Goal: Obtain resource: Download file/media

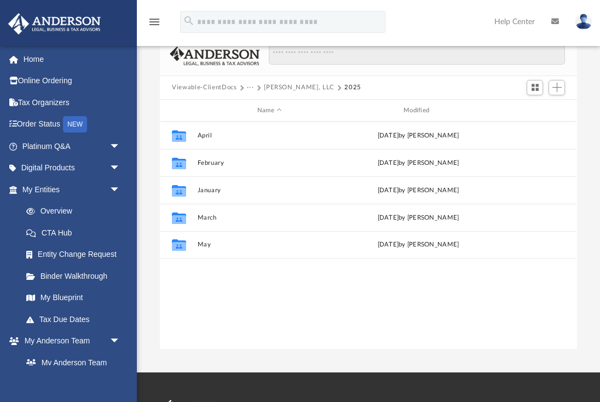
scroll to position [241, 409]
click at [204, 300] on div "Collaborated Folder April [DATE] by [PERSON_NAME] Collaborated Folder February …" at bounding box center [368, 235] width 417 height 227
click at [207, 91] on button "Viewable-ClientDocs" at bounding box center [204, 88] width 65 height 10
click at [212, 87] on button "Viewable-ClientDocs" at bounding box center [204, 88] width 65 height 10
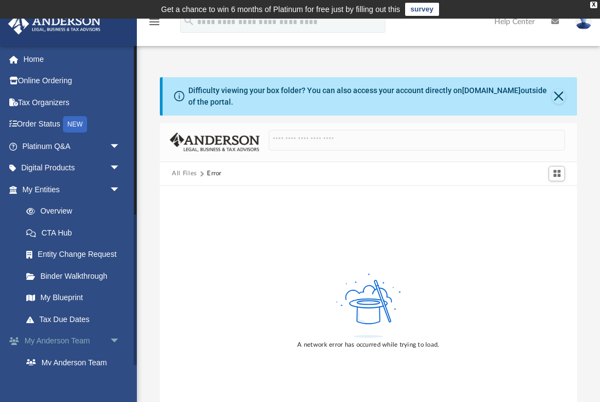
scroll to position [94, 0]
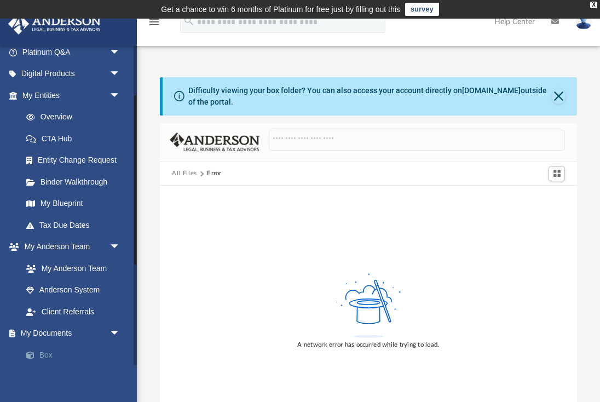
click at [48, 350] on link "Box" at bounding box center [76, 355] width 122 height 22
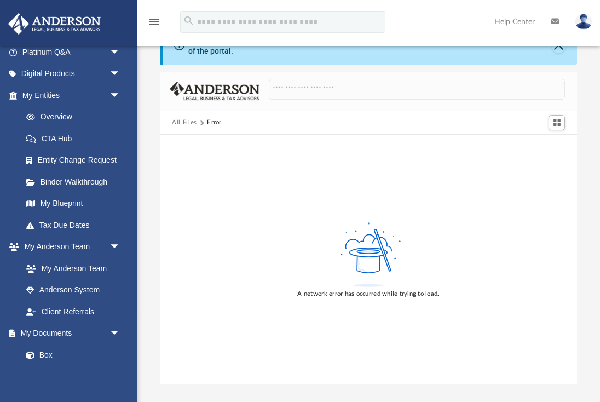
scroll to position [0, 0]
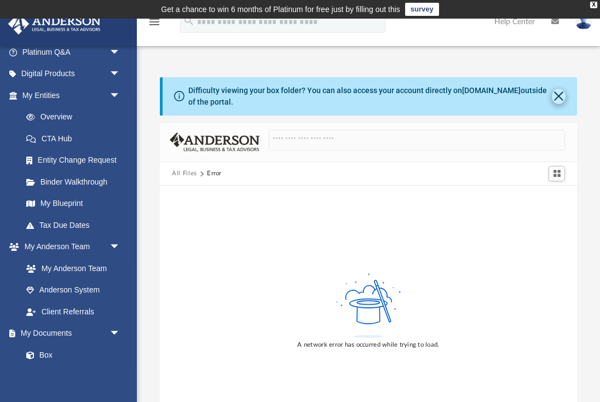
click at [559, 97] on button "Close" at bounding box center [559, 96] width 14 height 15
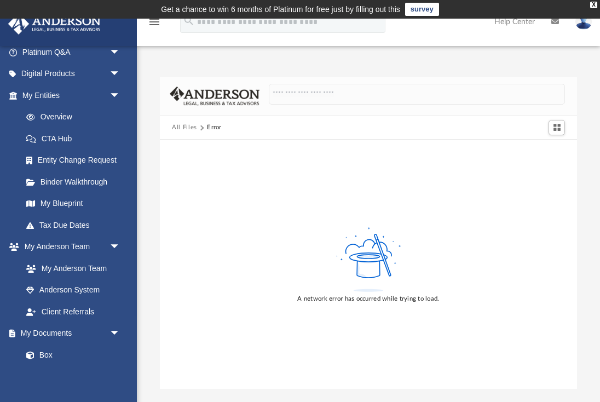
click at [186, 130] on button "All Files" at bounding box center [184, 128] width 25 height 10
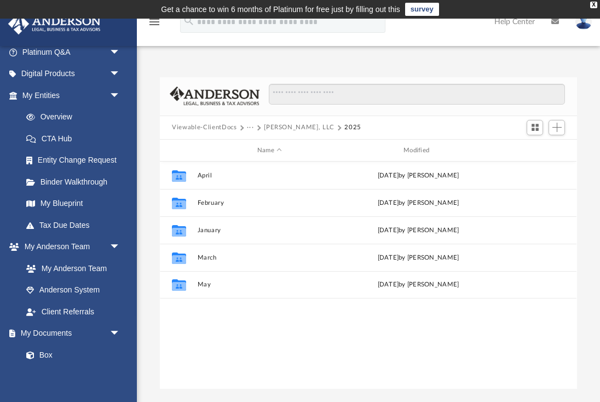
scroll to position [241, 409]
click at [210, 129] on button "Viewable-ClientDocs" at bounding box center [204, 128] width 65 height 10
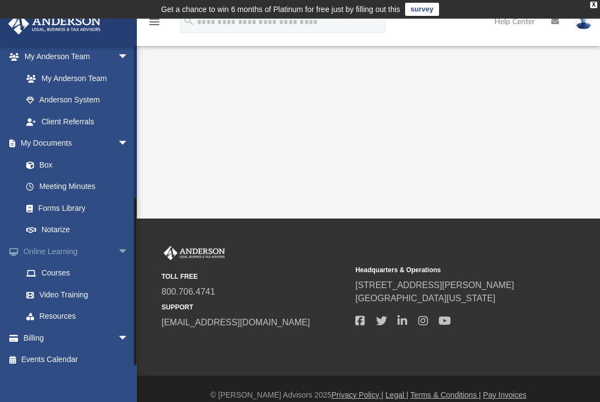
scroll to position [13, 0]
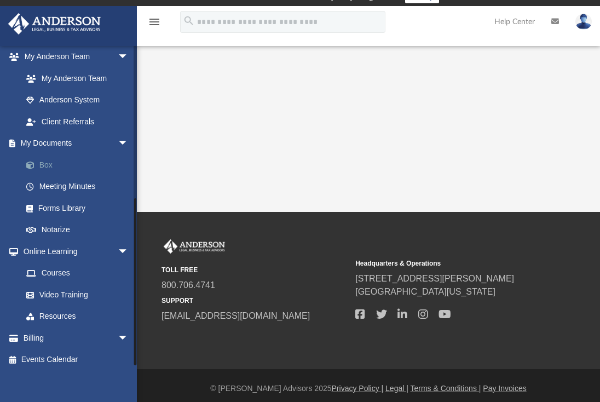
click at [48, 162] on link "Box" at bounding box center [80, 165] width 130 height 22
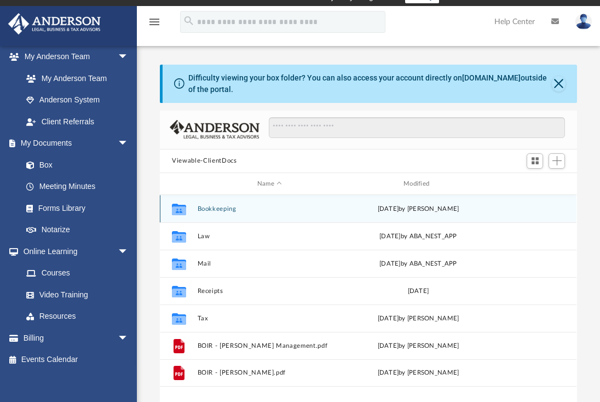
scroll to position [241, 409]
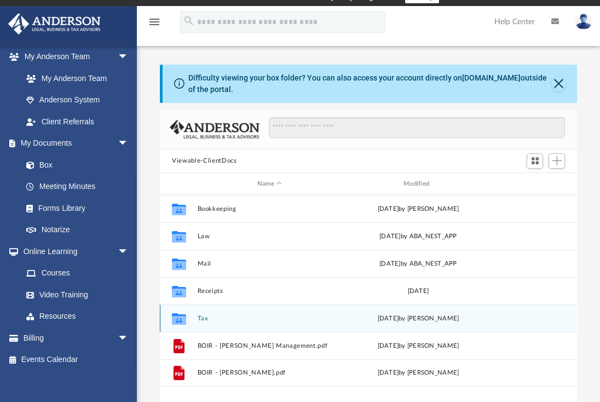
click at [204, 318] on button "Tax" at bounding box center [270, 318] width 144 height 7
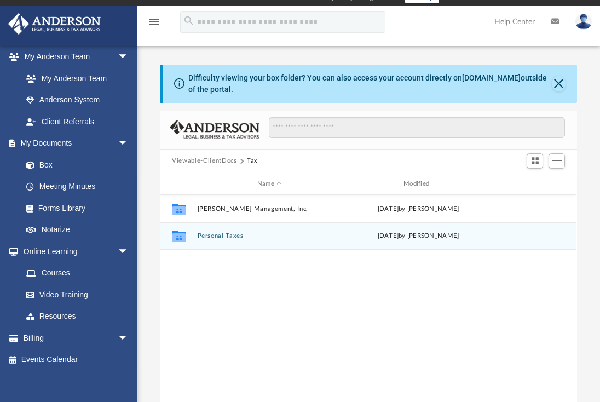
click at [223, 239] on button "Personal Taxes" at bounding box center [270, 236] width 144 height 7
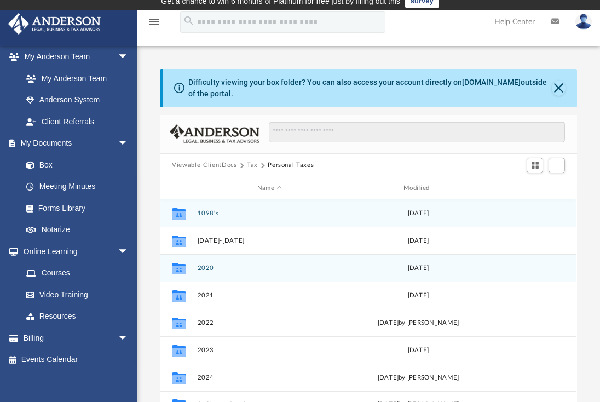
scroll to position [88, 0]
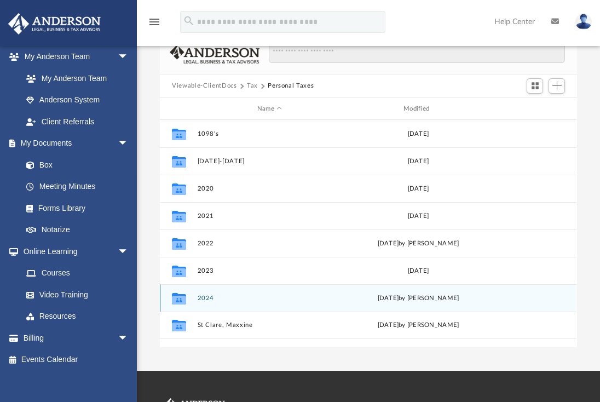
click at [203, 300] on button "2024" at bounding box center [270, 298] width 144 height 7
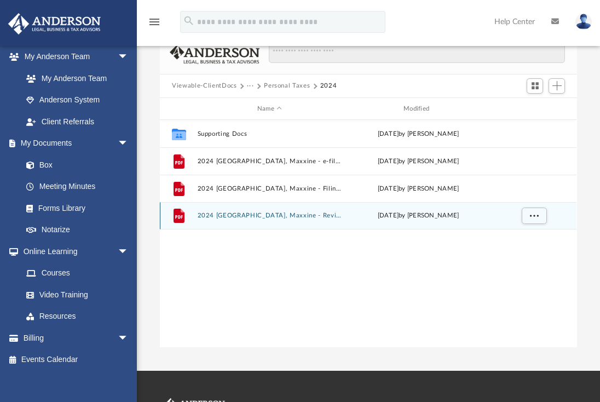
click at [238, 212] on button "2024 [GEOGRAPHIC_DATA], Maxxine - Review Copy.pdf" at bounding box center [270, 215] width 144 height 7
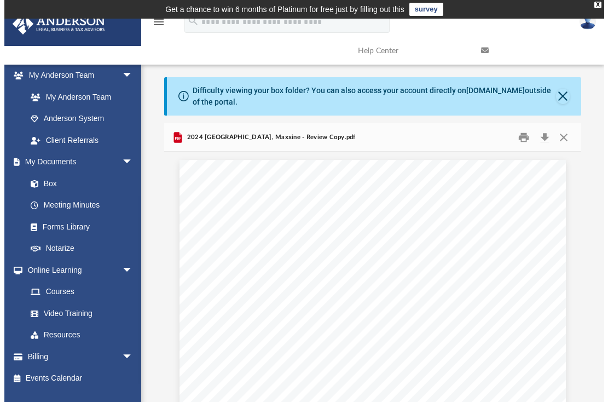
scroll to position [249, 424]
